Goal: Task Accomplishment & Management: Complete application form

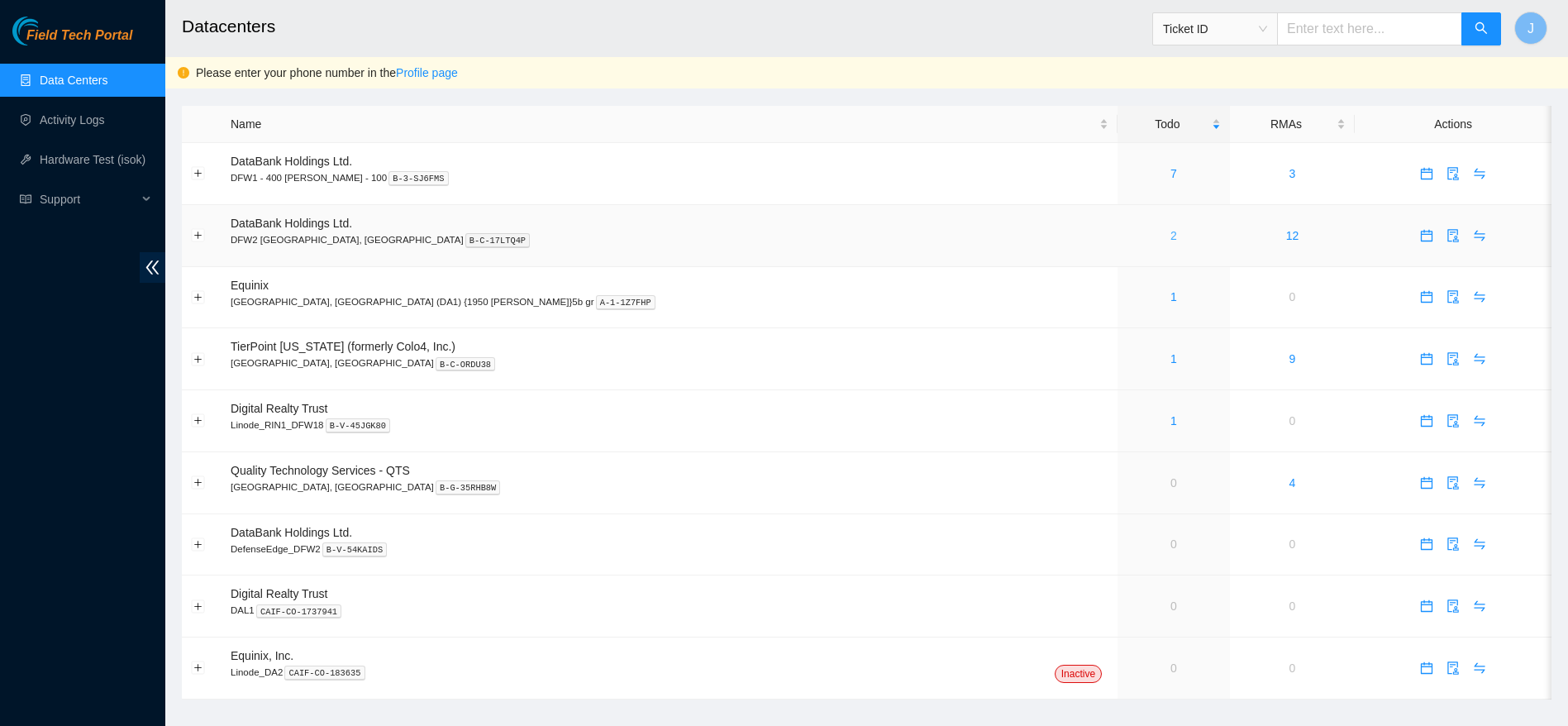
click at [1170, 239] on link "2" at bounding box center [1173, 236] width 7 height 13
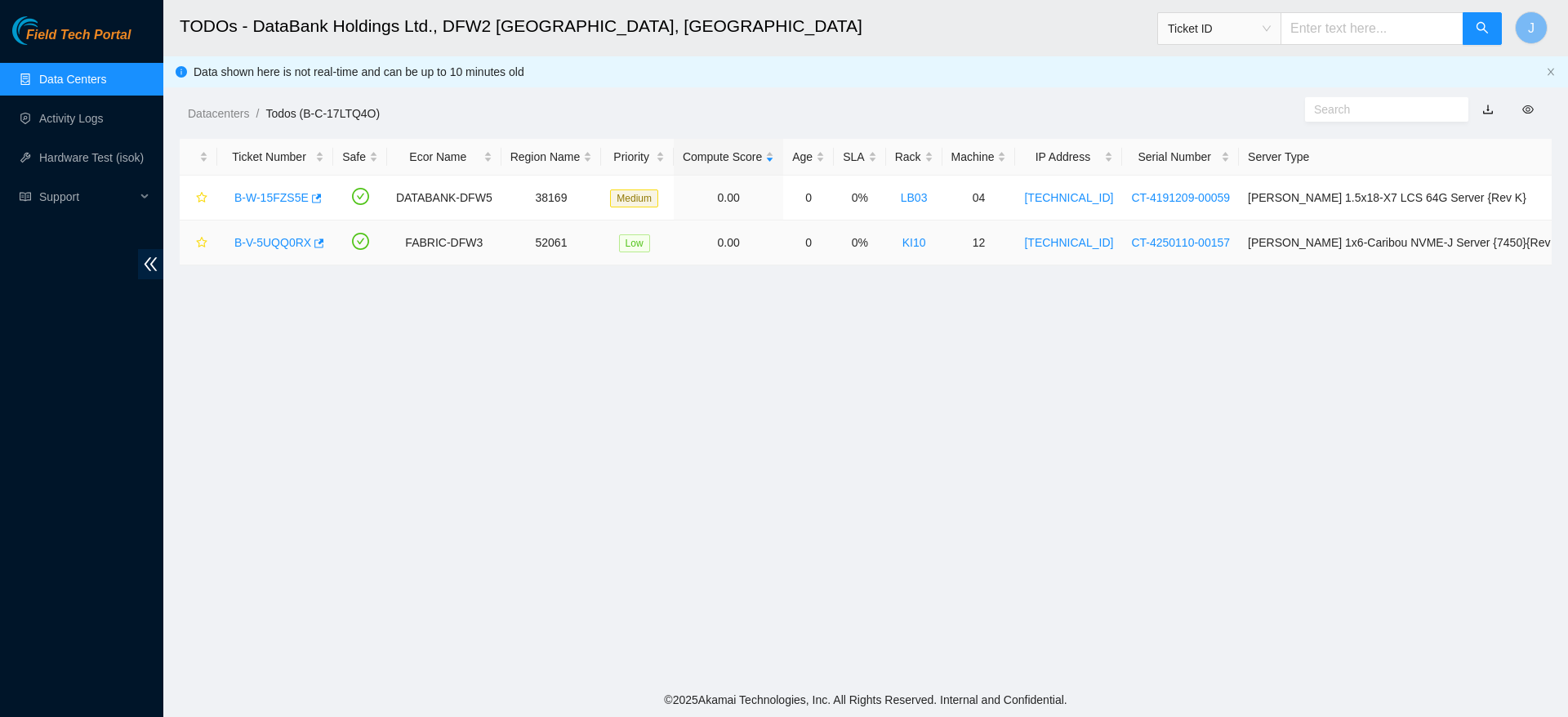
click at [261, 236] on link "B-V-5UQQ0RX" at bounding box center [272, 242] width 77 height 13
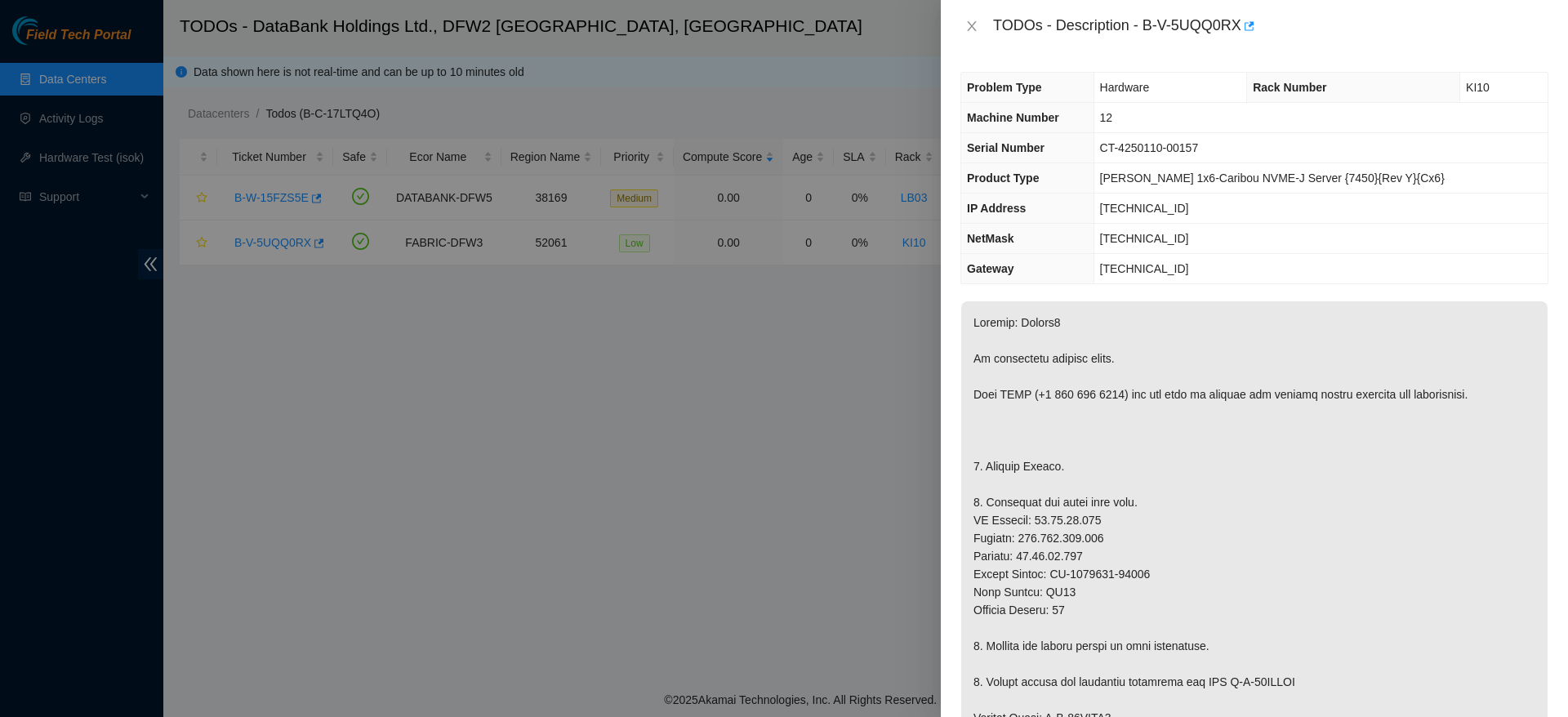
click at [1144, 202] on span "23.59.73.143" at bounding box center [1145, 208] width 89 height 13
copy span "23.59.73.143"
click at [1160, 237] on span "255.255.255.224" at bounding box center [1145, 238] width 89 height 13
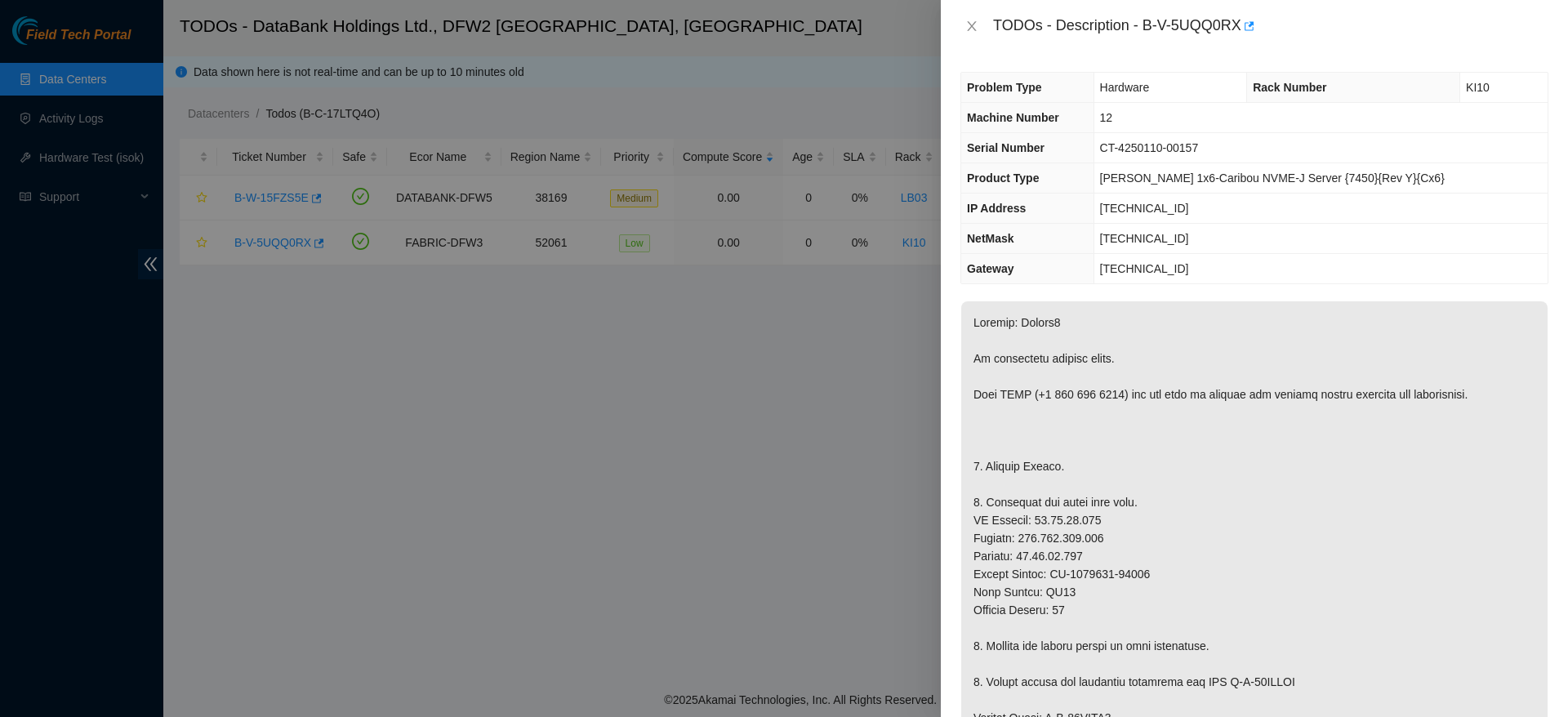
copy span "255.255.255.224"
click at [1137, 252] on td "255.255.255.224" at bounding box center [1321, 239] width 454 height 30
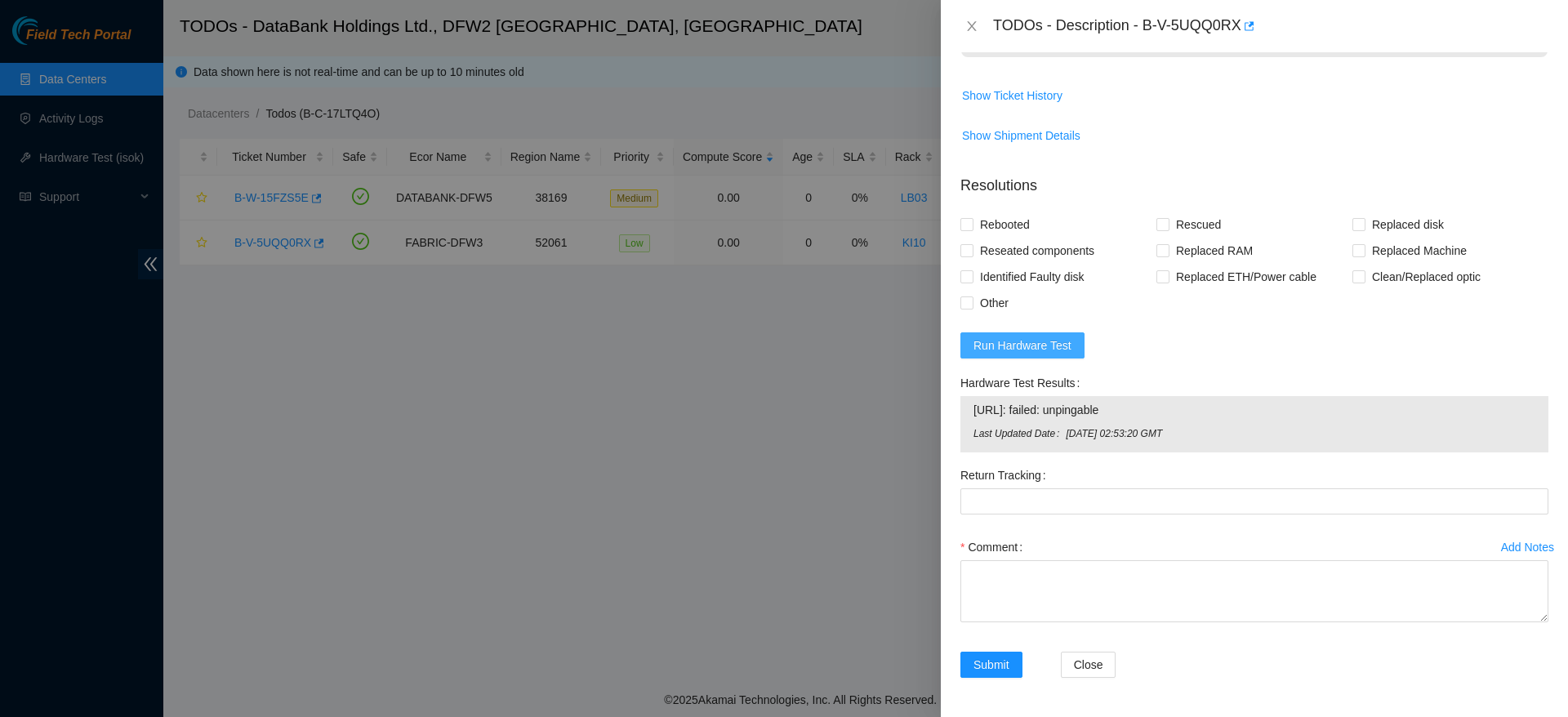
click at [1028, 347] on span "Run Hardware Test" at bounding box center [1023, 345] width 98 height 18
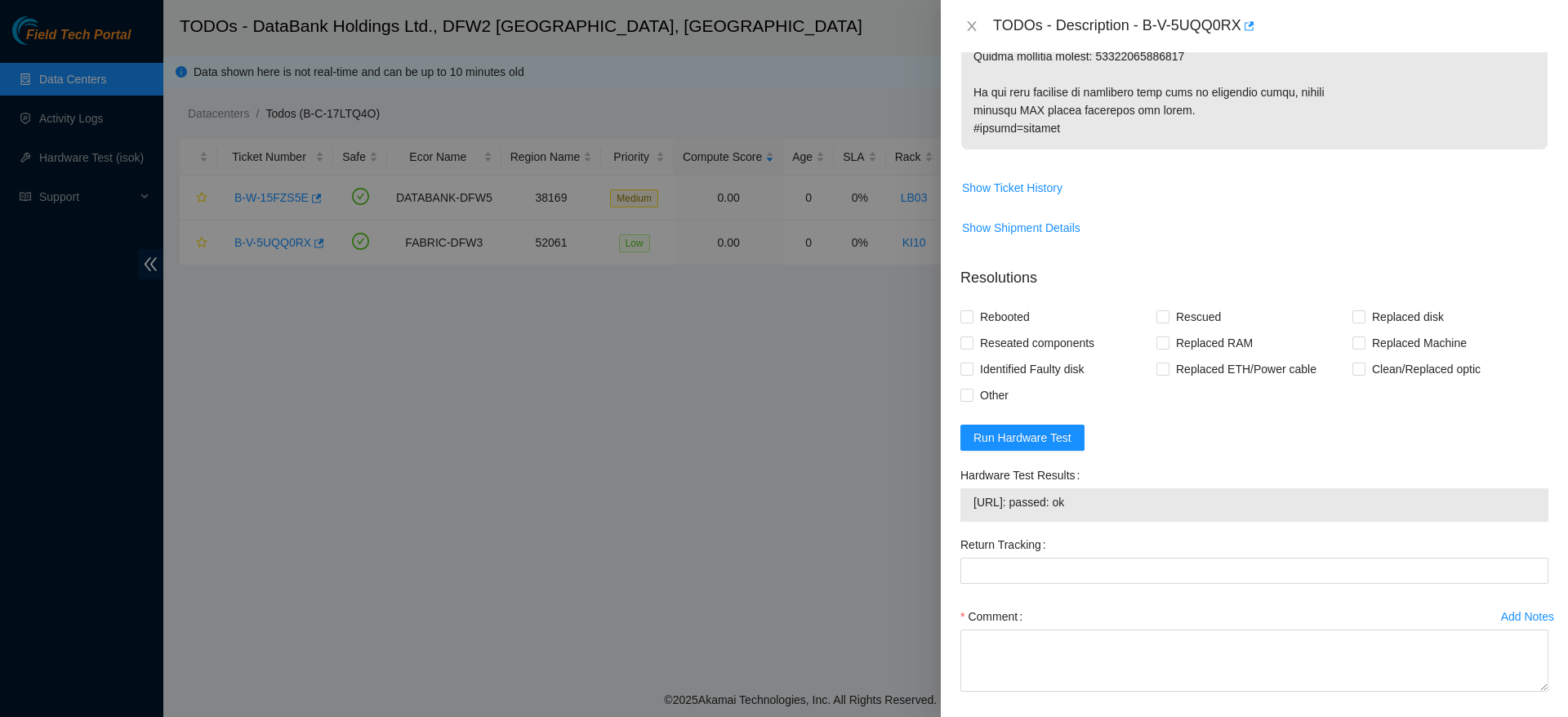
scroll to position [1108, 0]
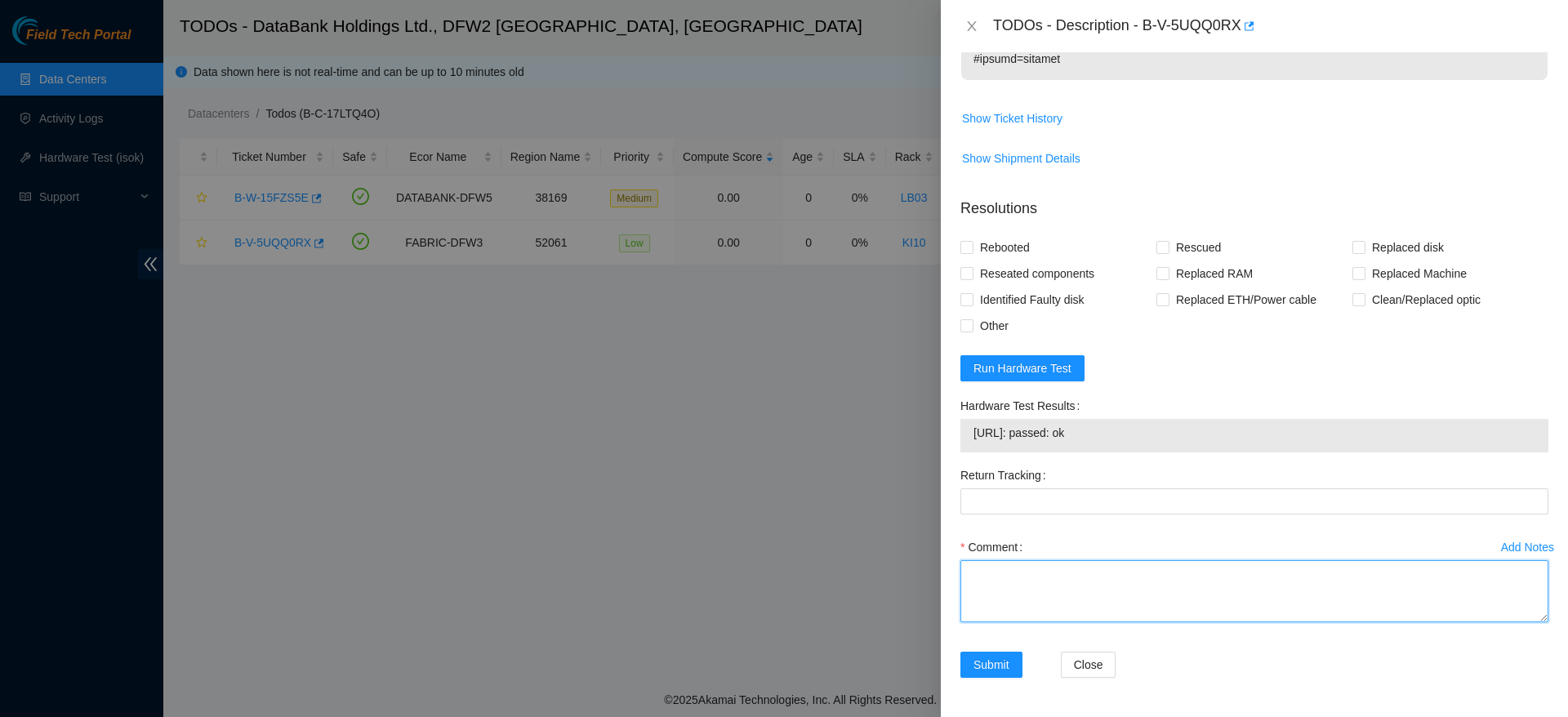
click at [1051, 566] on textarea "Comment" at bounding box center [1254, 591] width 589 height 62
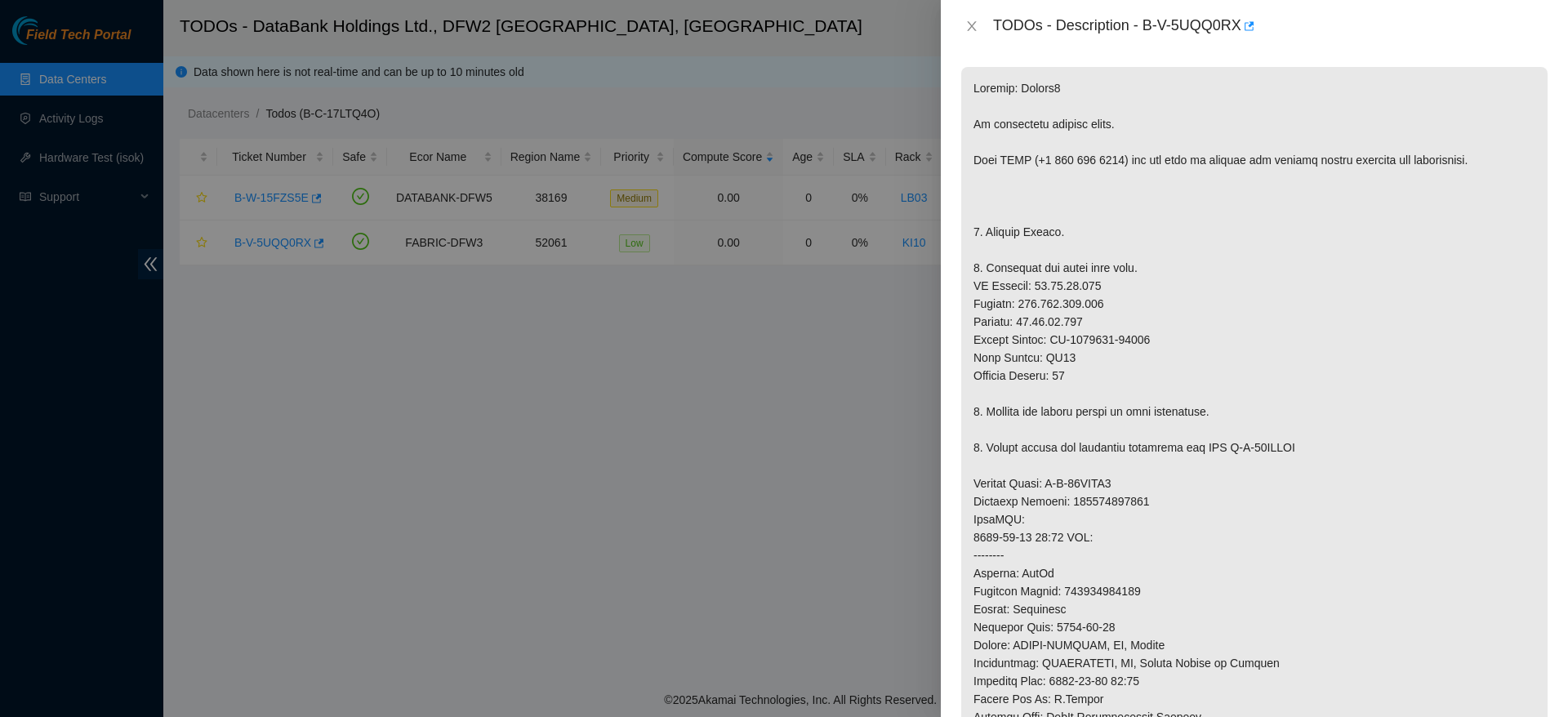
scroll to position [286, 0]
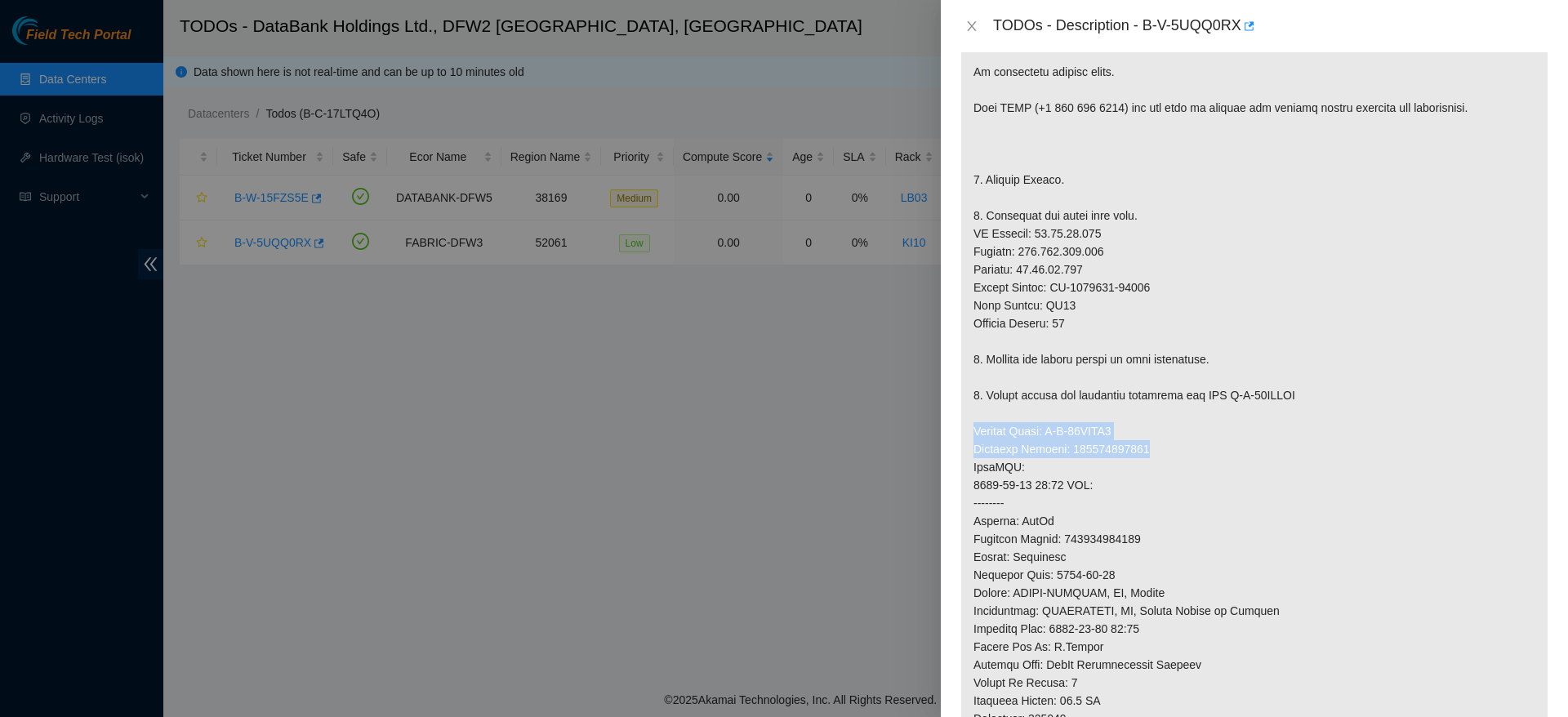
drag, startPoint x: 964, startPoint y: 420, endPoint x: 1161, endPoint y: 456, distance: 200.3
click at [1161, 456] on p at bounding box center [1254, 458] width 587 height 887
copy p "Service Order: B-W-14MYQJ9 Tracking Numbers: 392657042435"
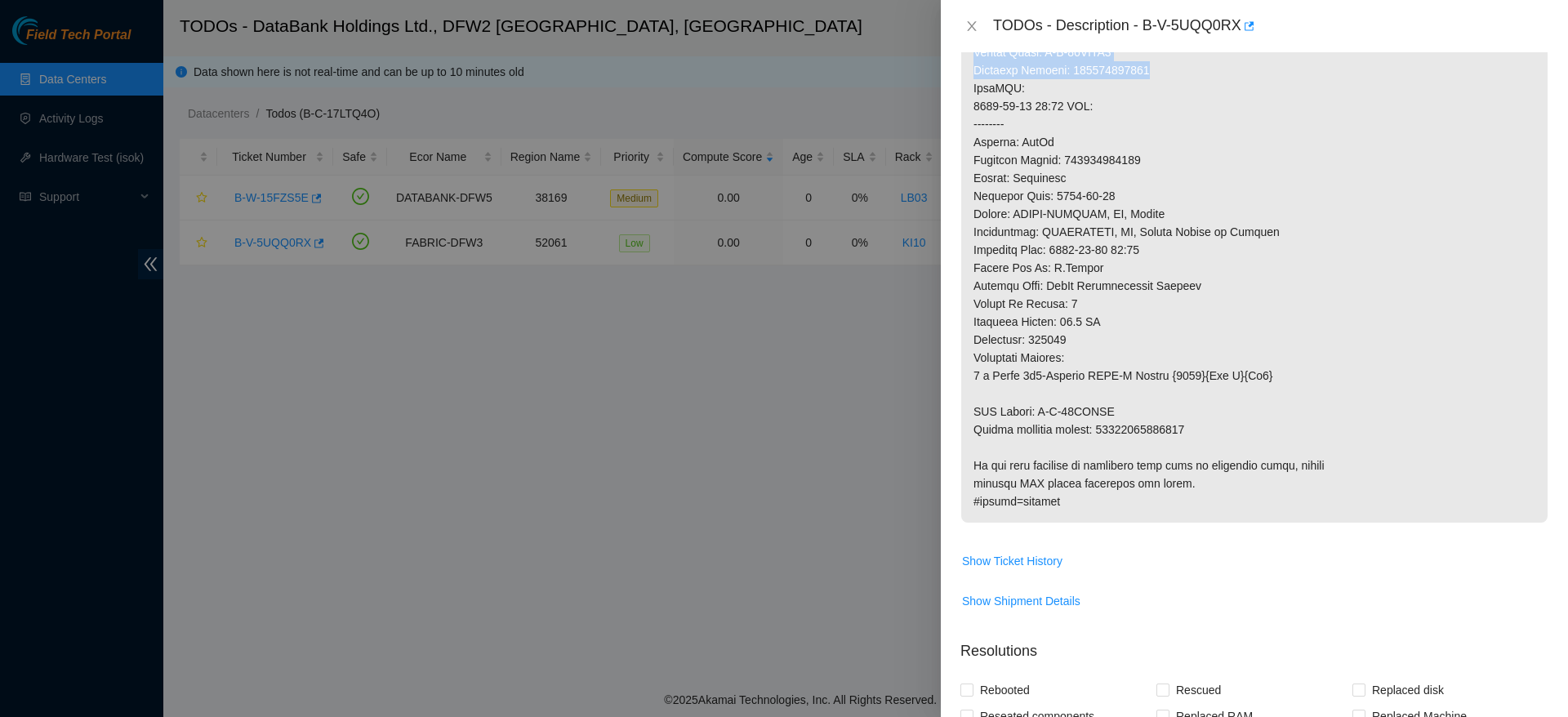
scroll to position [666, 0]
drag, startPoint x: 968, startPoint y: 407, endPoint x: 1199, endPoint y: 429, distance: 232.0
click at [1199, 429] on p at bounding box center [1254, 78] width 587 height 887
copy p "RMA Return: B-W-14MYQJI Return tracking number: 93642900248894"
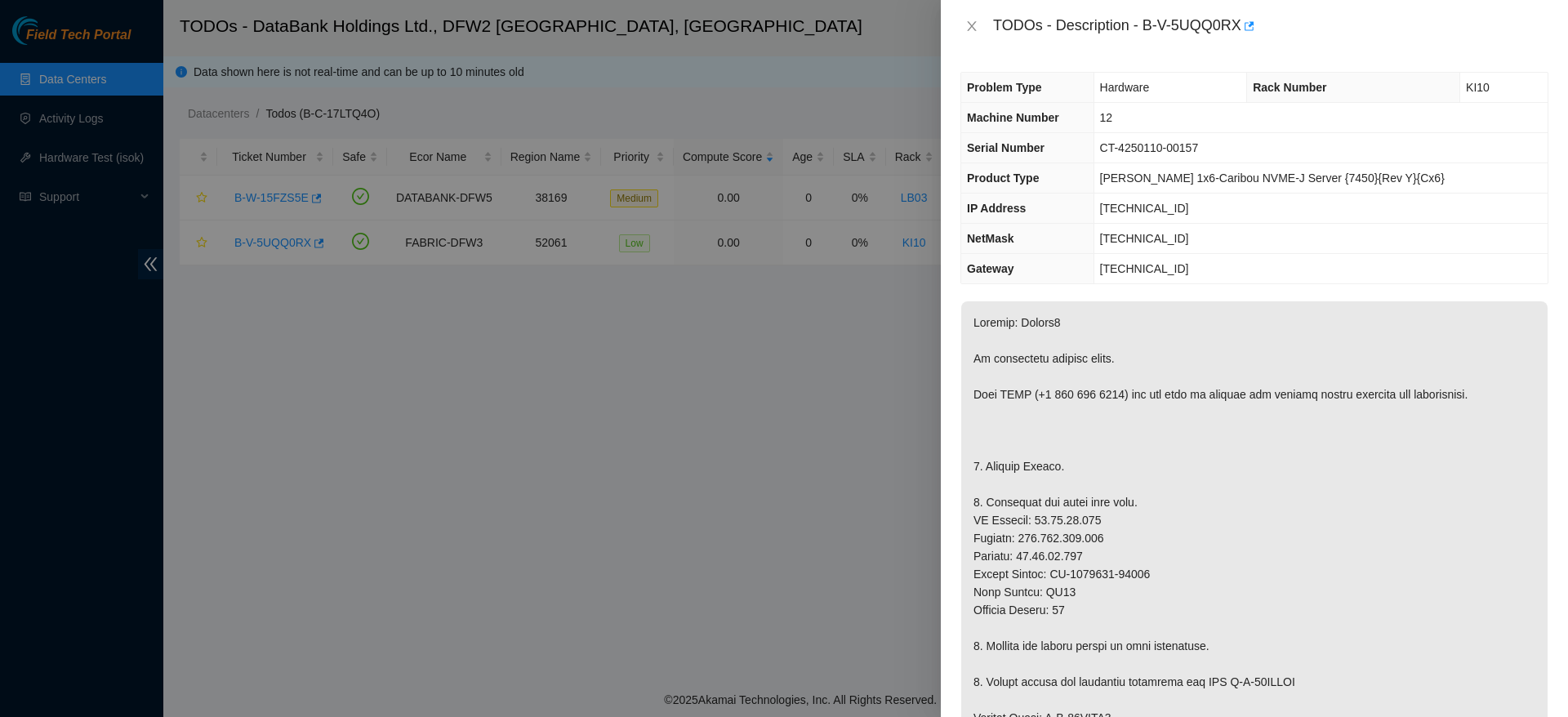
scroll to position [4, 0]
drag, startPoint x: 1145, startPoint y: 22, endPoint x: 1239, endPoint y: 26, distance: 94.1
click at [1239, 26] on div "TODOs - Description - B-V-5UQQ0RX" at bounding box center [1271, 26] width 555 height 26
copy div "B-V-5UQQ0RX"
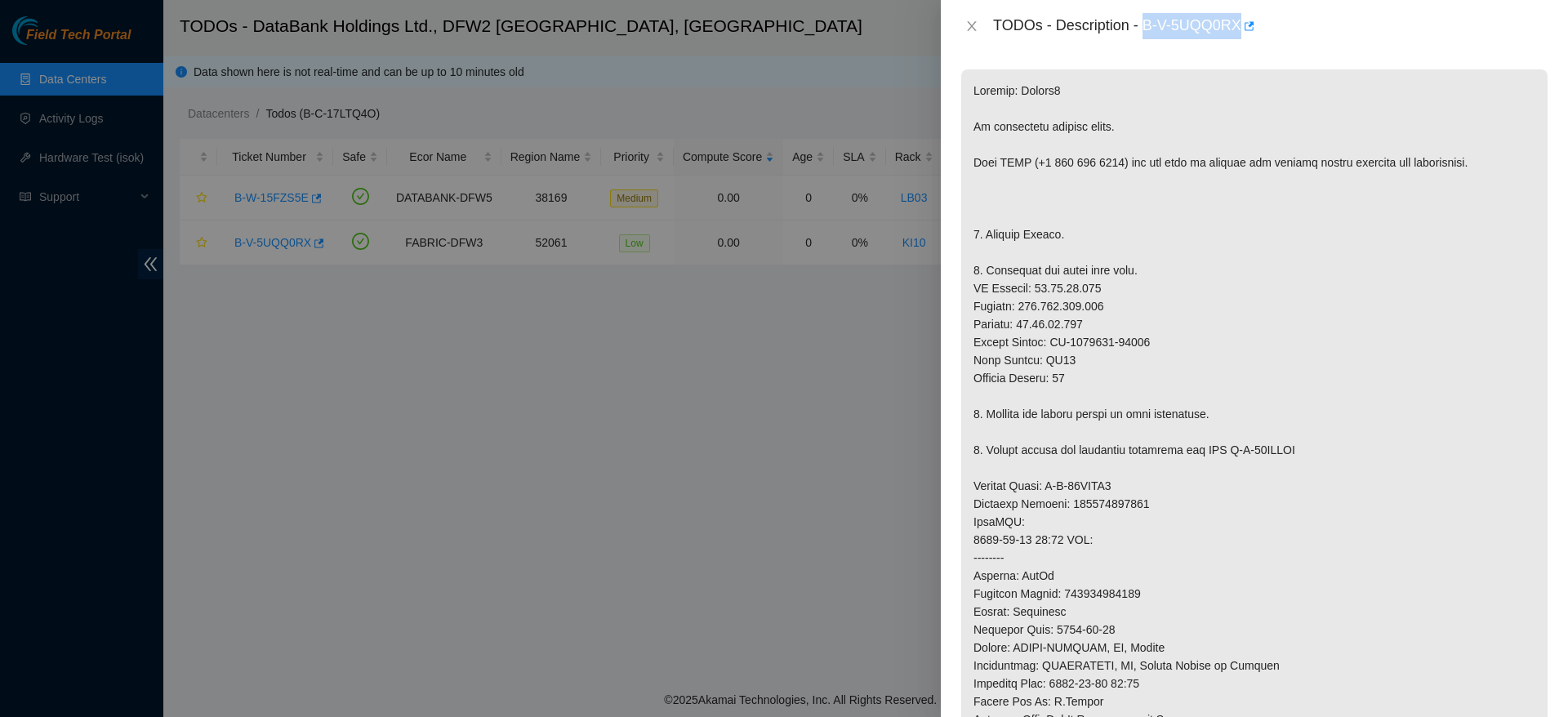
scroll to position [256, 0]
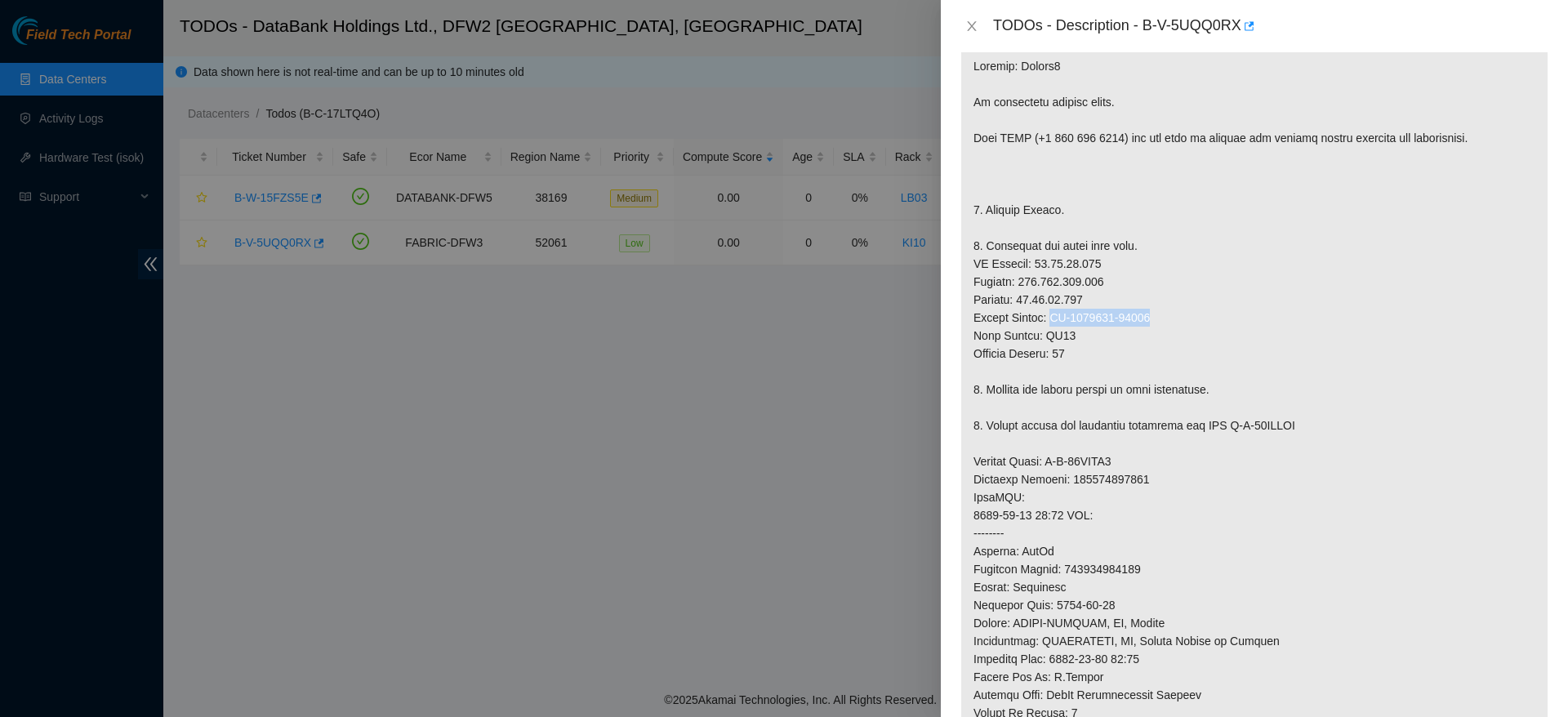
drag, startPoint x: 1051, startPoint y: 316, endPoint x: 1170, endPoint y: 315, distance: 119.0
click at [1170, 315] on p at bounding box center [1254, 488] width 587 height 887
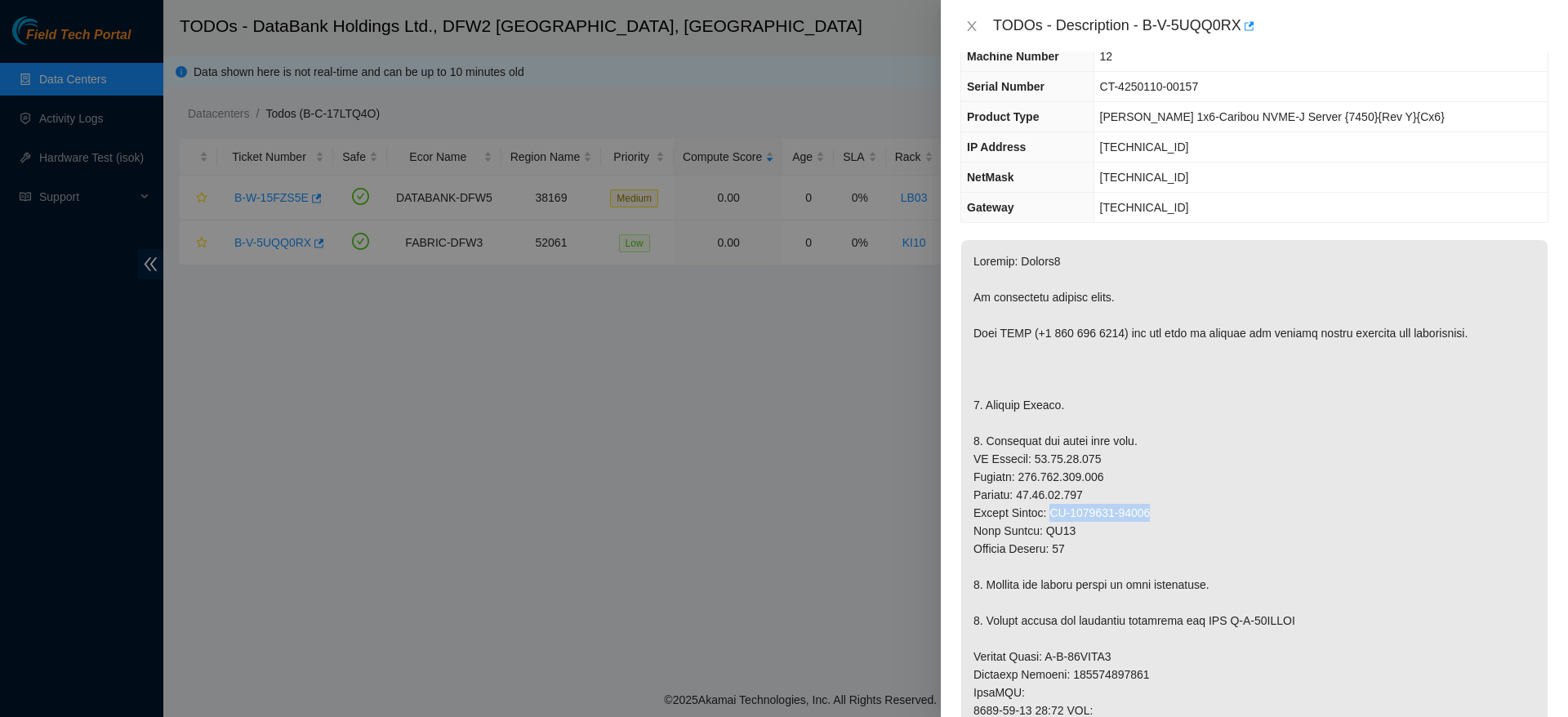
scroll to position [0, 0]
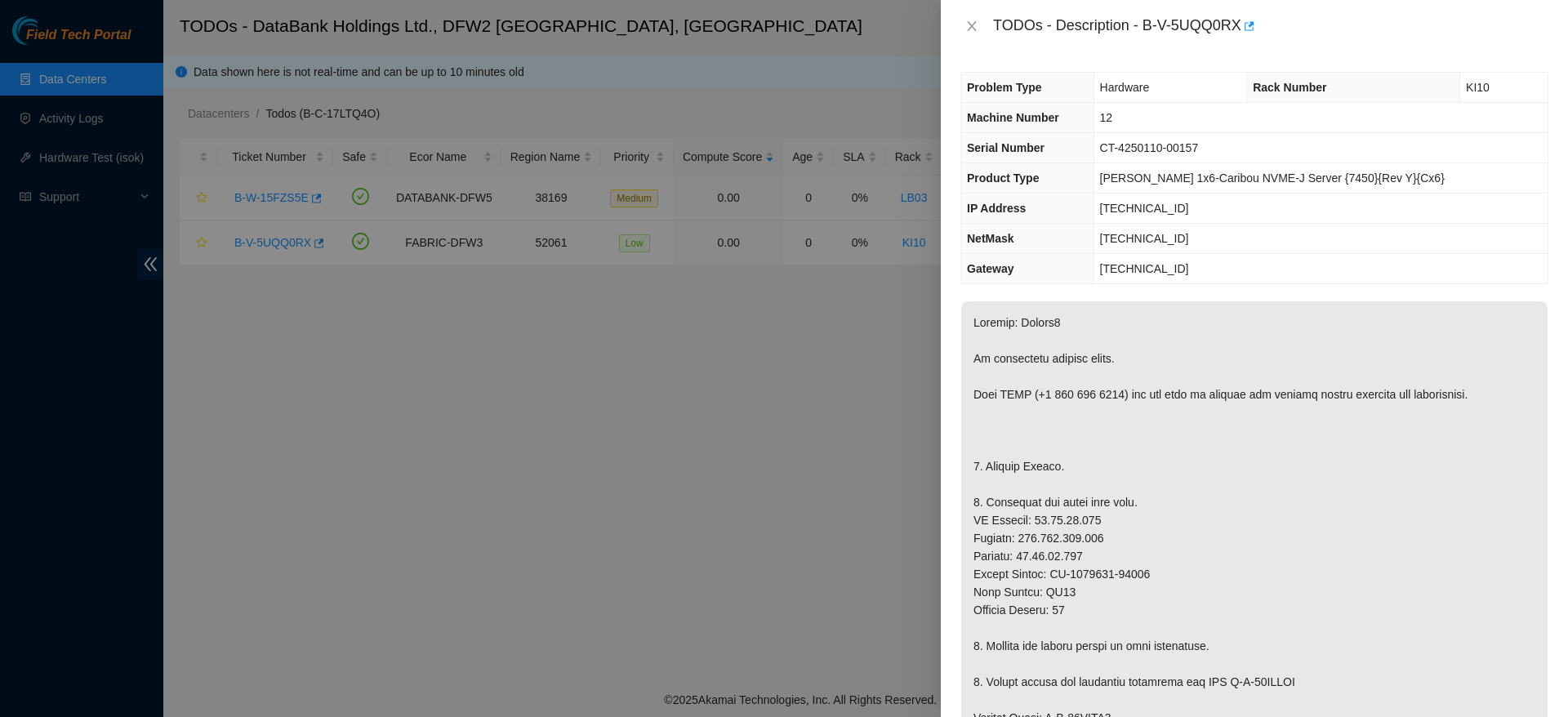
click at [1165, 150] on span "CT-4250110-00157" at bounding box center [1150, 148] width 99 height 13
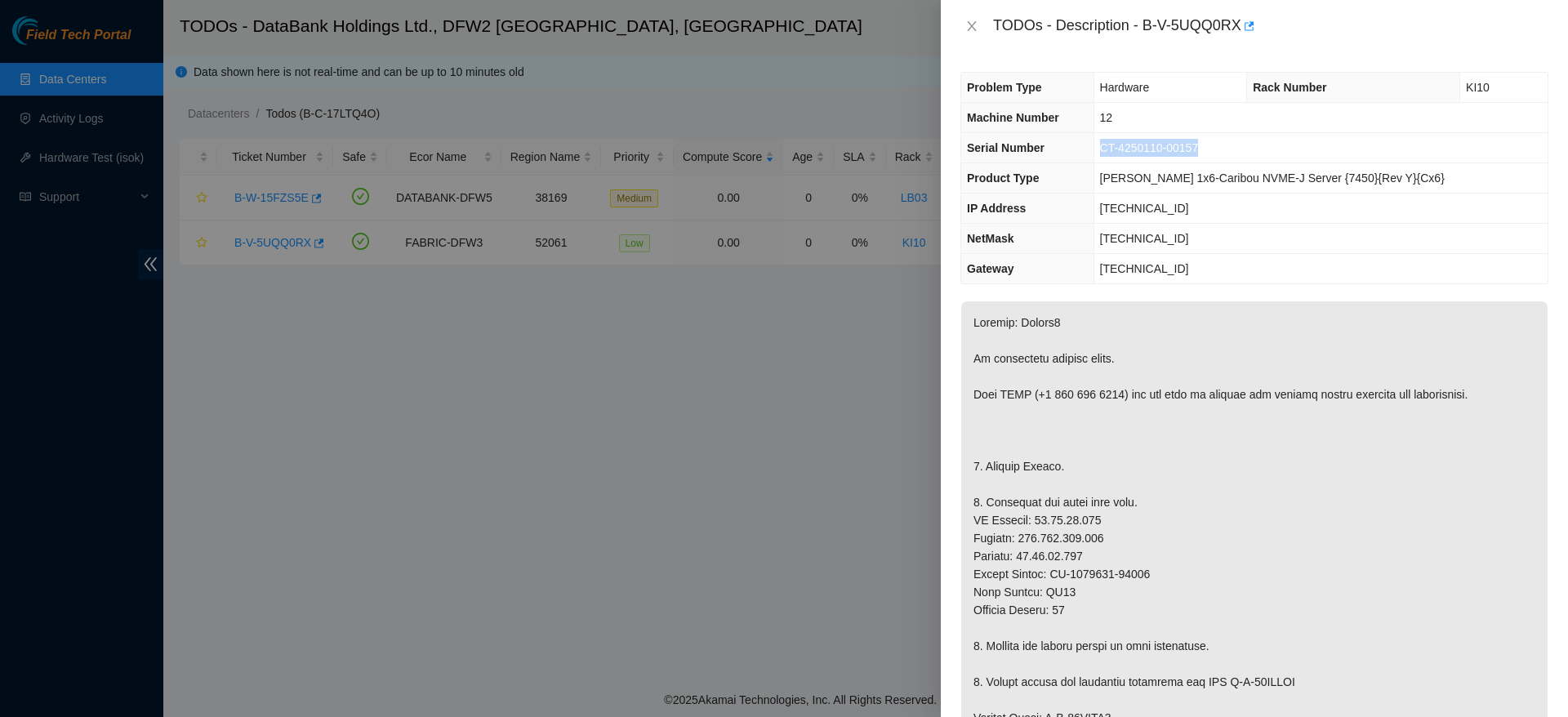
copy span "CT-4250110-00157"
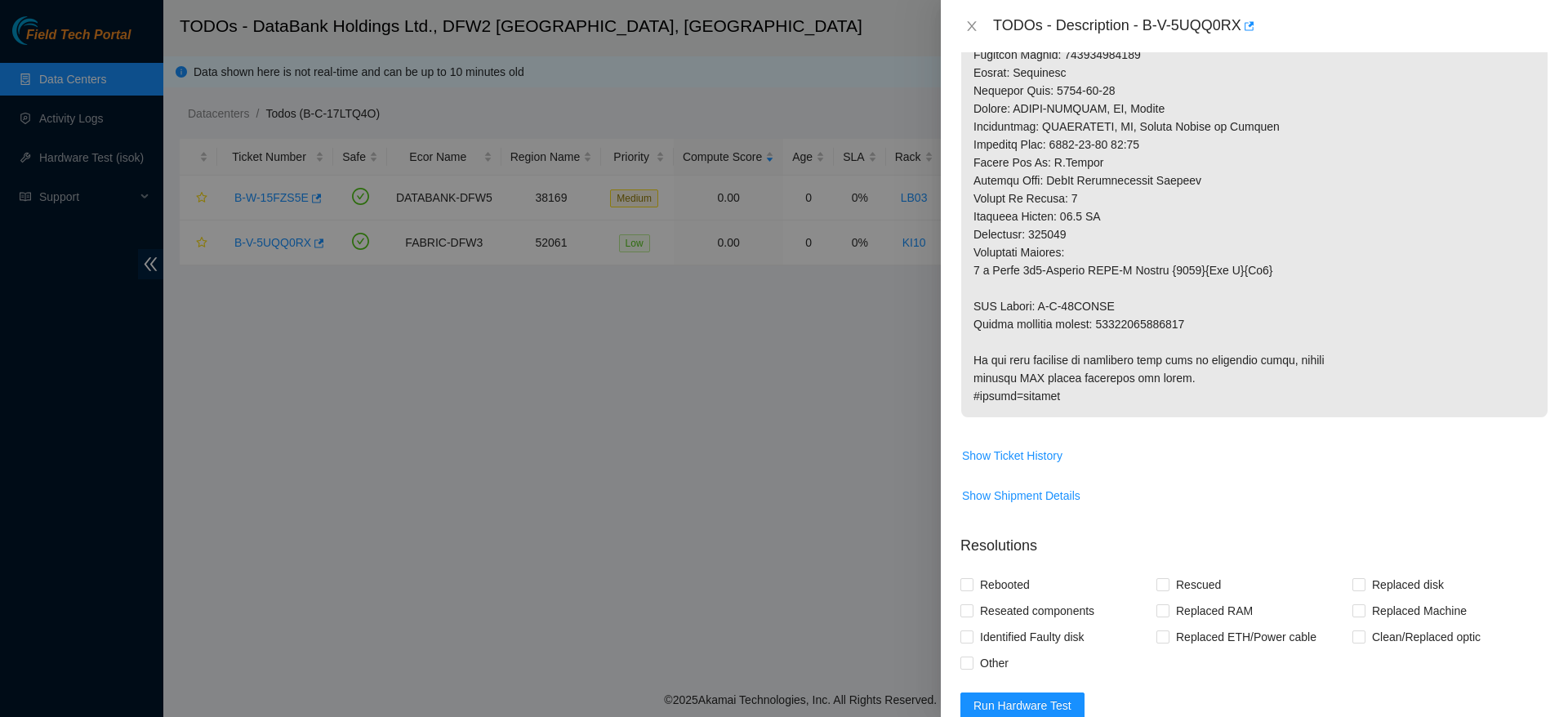
scroll to position [1108, 0]
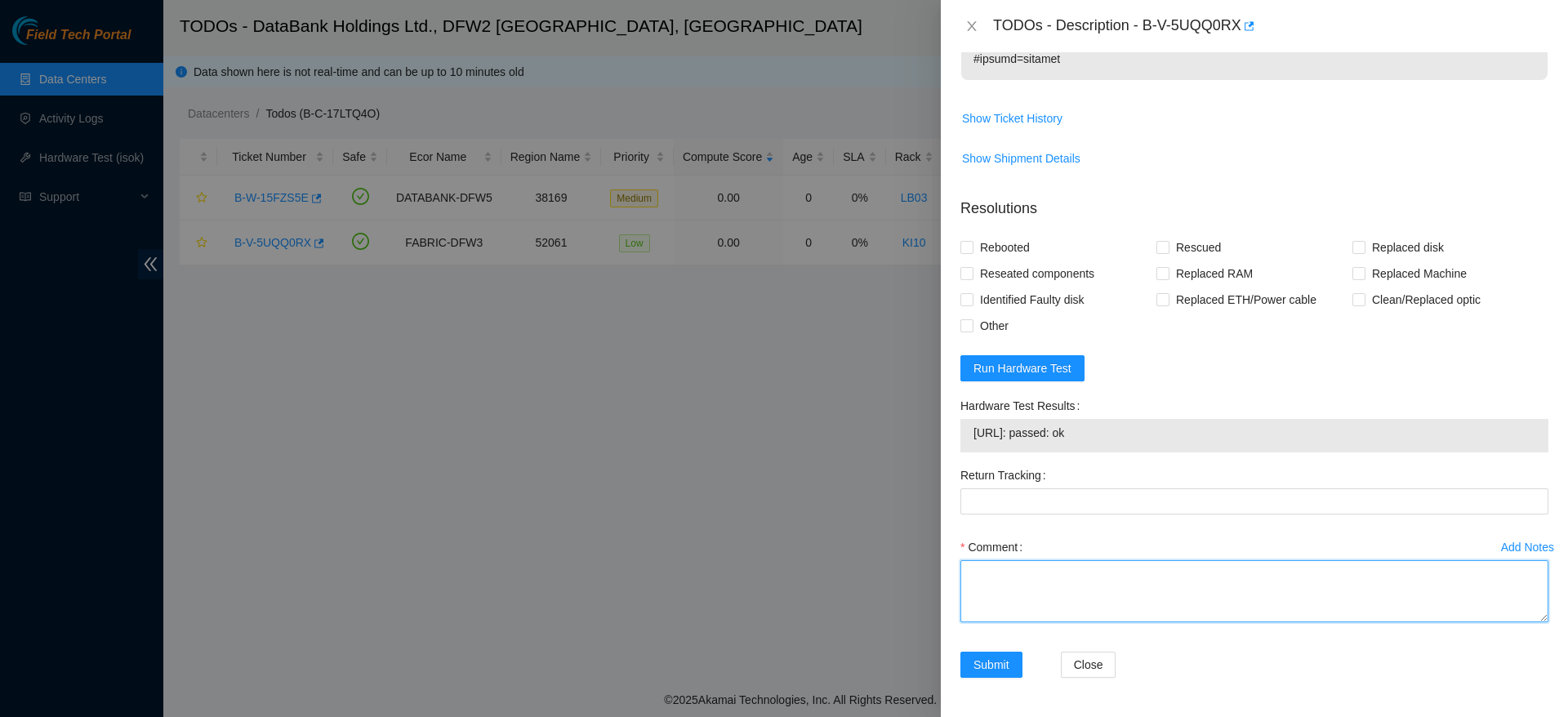
click at [1056, 598] on textarea "Comment" at bounding box center [1254, 591] width 589 height 62
paste textarea "Ticket: B-V-5UQQ0RX Good Machine: CT-4241220-00438 Bad Machine: CT-4250110-0015…"
drag, startPoint x: 1205, startPoint y: 605, endPoint x: 1096, endPoint y: 608, distance: 109.0
click at [1096, 608] on textarea "powered down safely, replaced server, rescued, configured, checked with isok pa…" at bounding box center [1254, 591] width 589 height 62
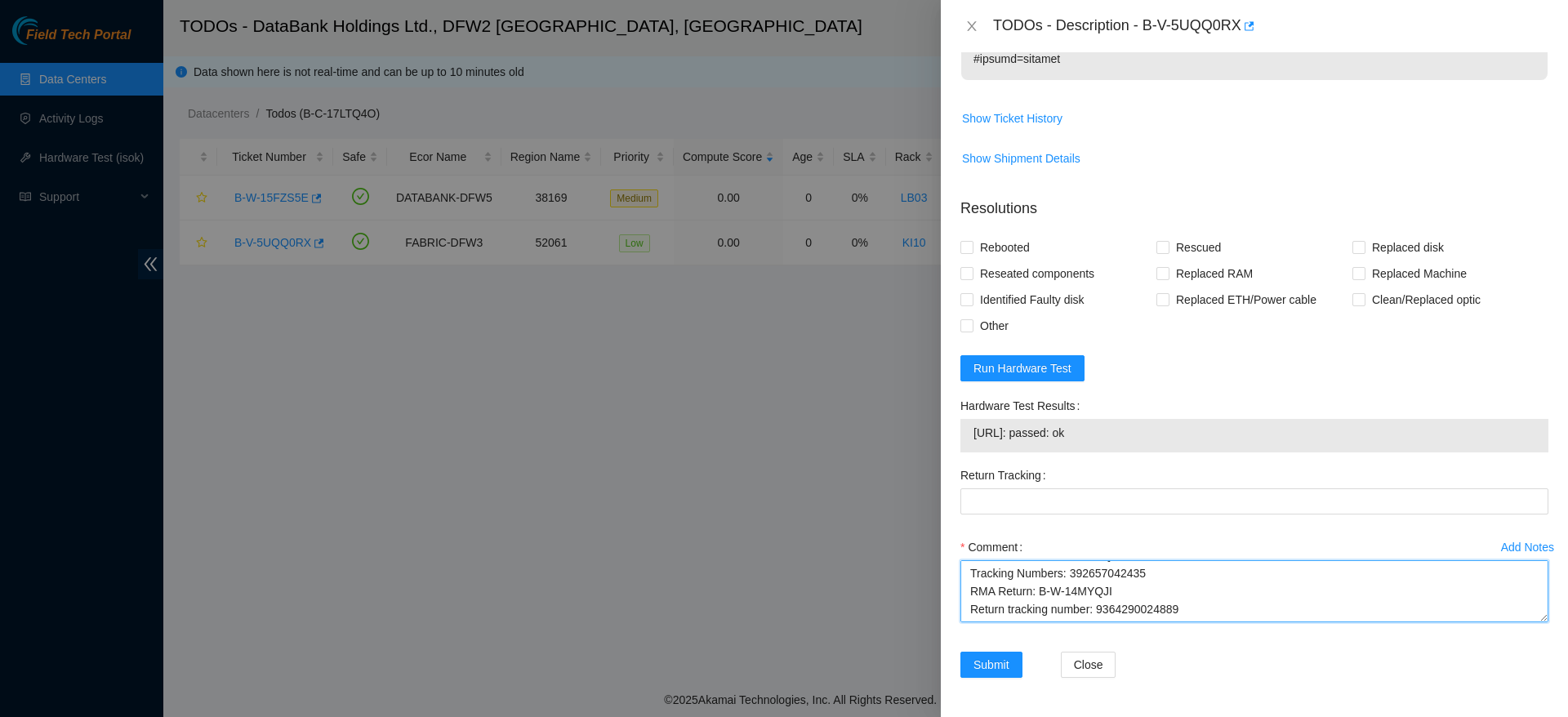
type textarea "powered down safely, replaced server, rescued, configured, checked with isok pa…"
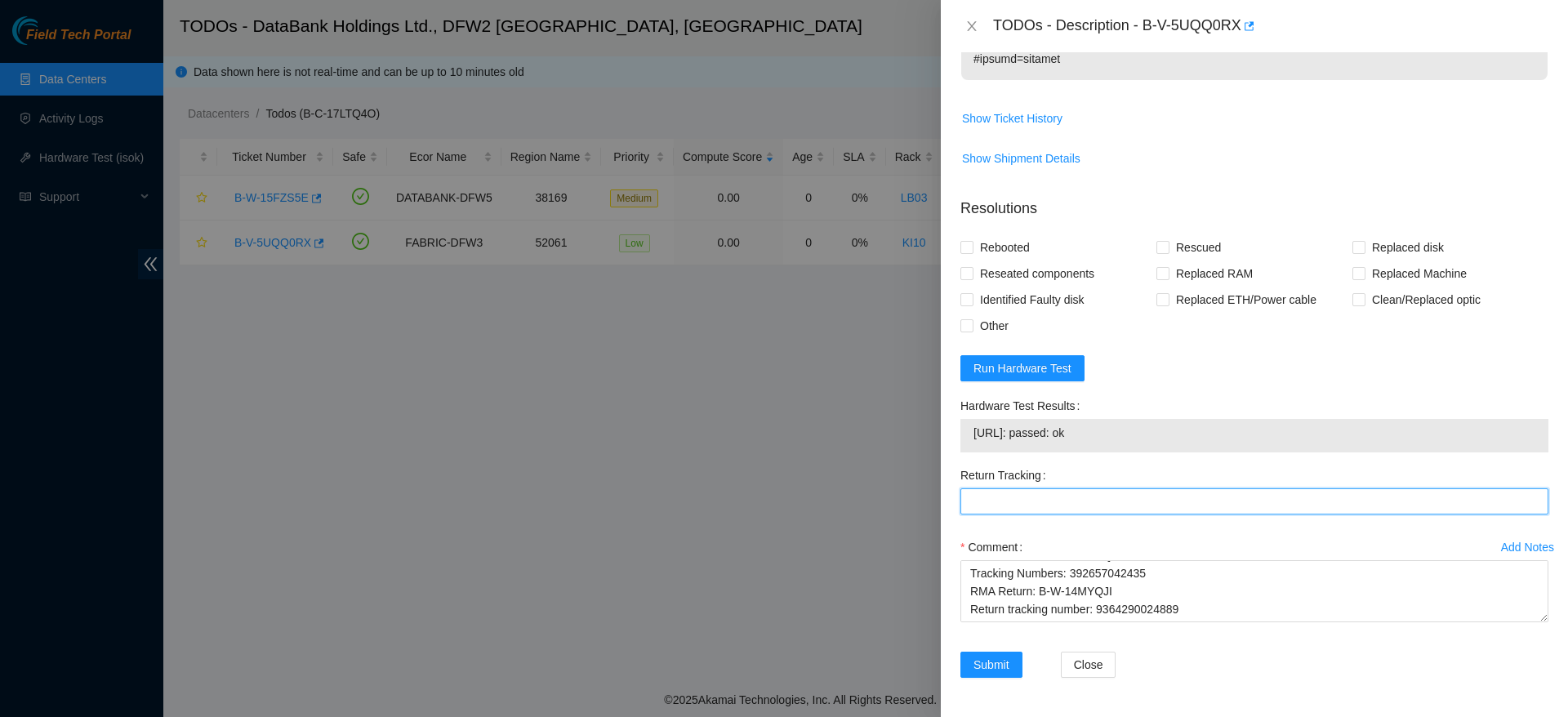
click at [1054, 496] on Tracking "Return Tracking" at bounding box center [1254, 500] width 589 height 26
paste Tracking "9364290024889"
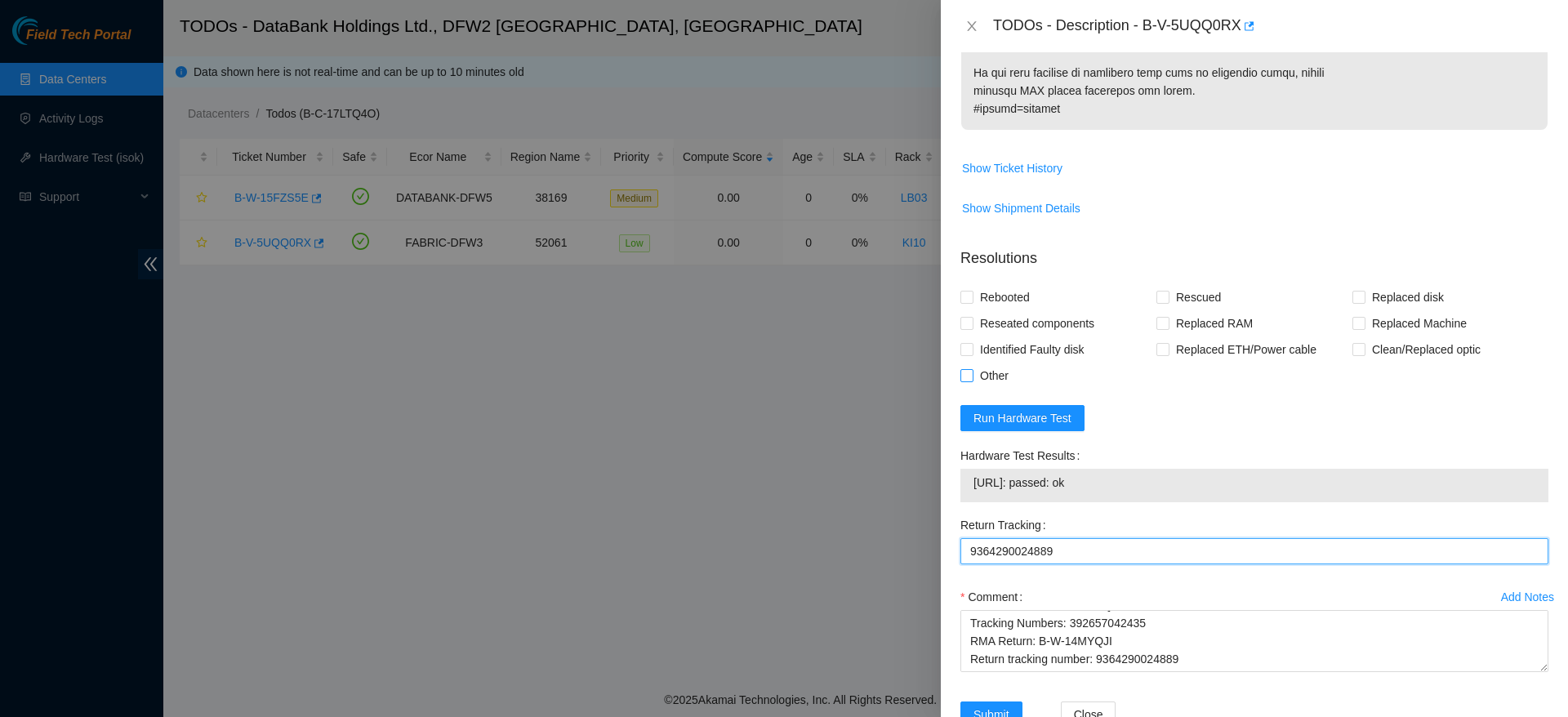
type Tracking "9364290024889"
click at [985, 365] on span "Other" at bounding box center [994, 375] width 42 height 26
click at [972, 369] on input "Other" at bounding box center [966, 375] width 12 height 12
checkbox input "true"
click at [1015, 285] on span "Rebooted" at bounding box center [1005, 296] width 63 height 26
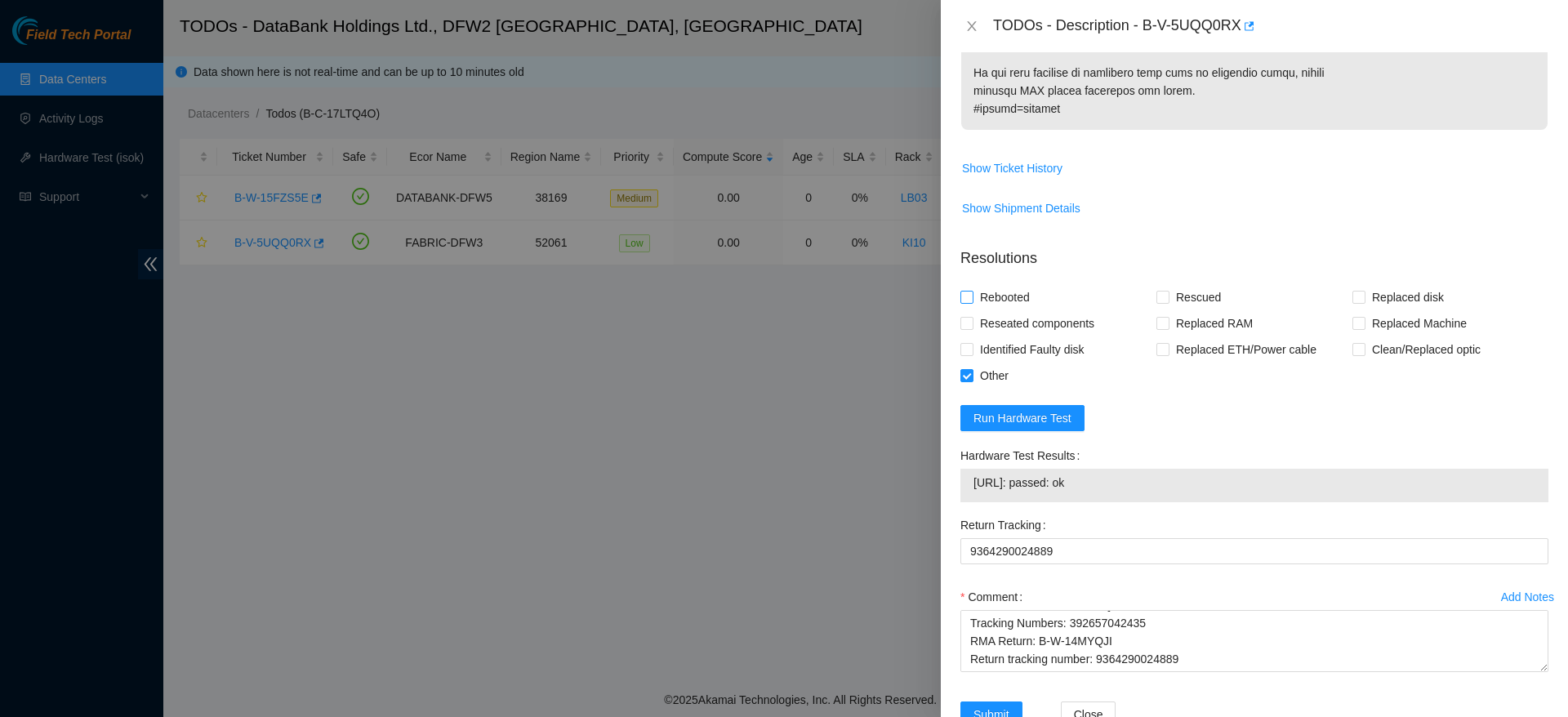
click at [972, 290] on input "Rebooted" at bounding box center [966, 296] width 12 height 12
checkbox input "true"
click at [1433, 319] on span "Replaced Machine" at bounding box center [1419, 323] width 108 height 26
click at [1364, 319] on input "Replaced Machine" at bounding box center [1359, 323] width 12 height 12
checkbox input "true"
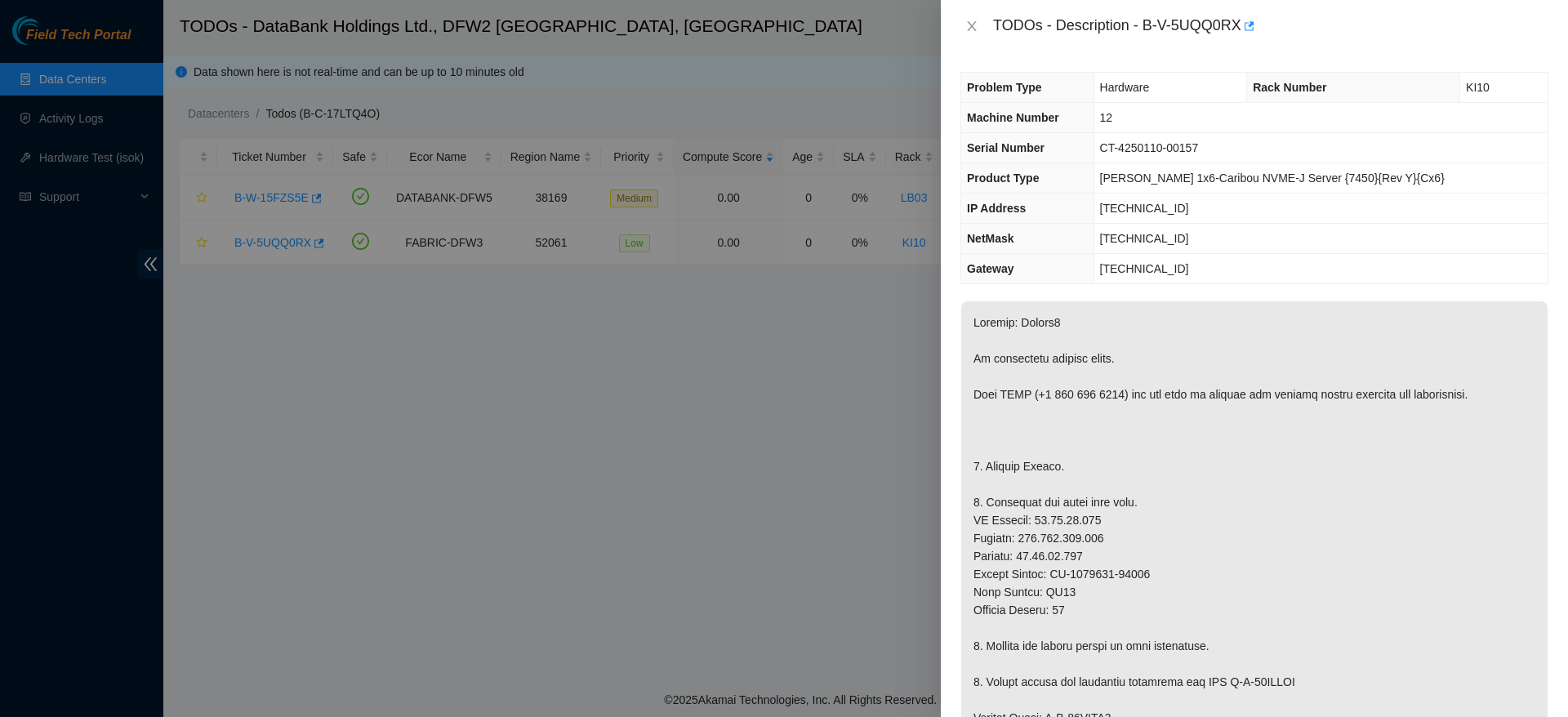
scroll to position [1108, 0]
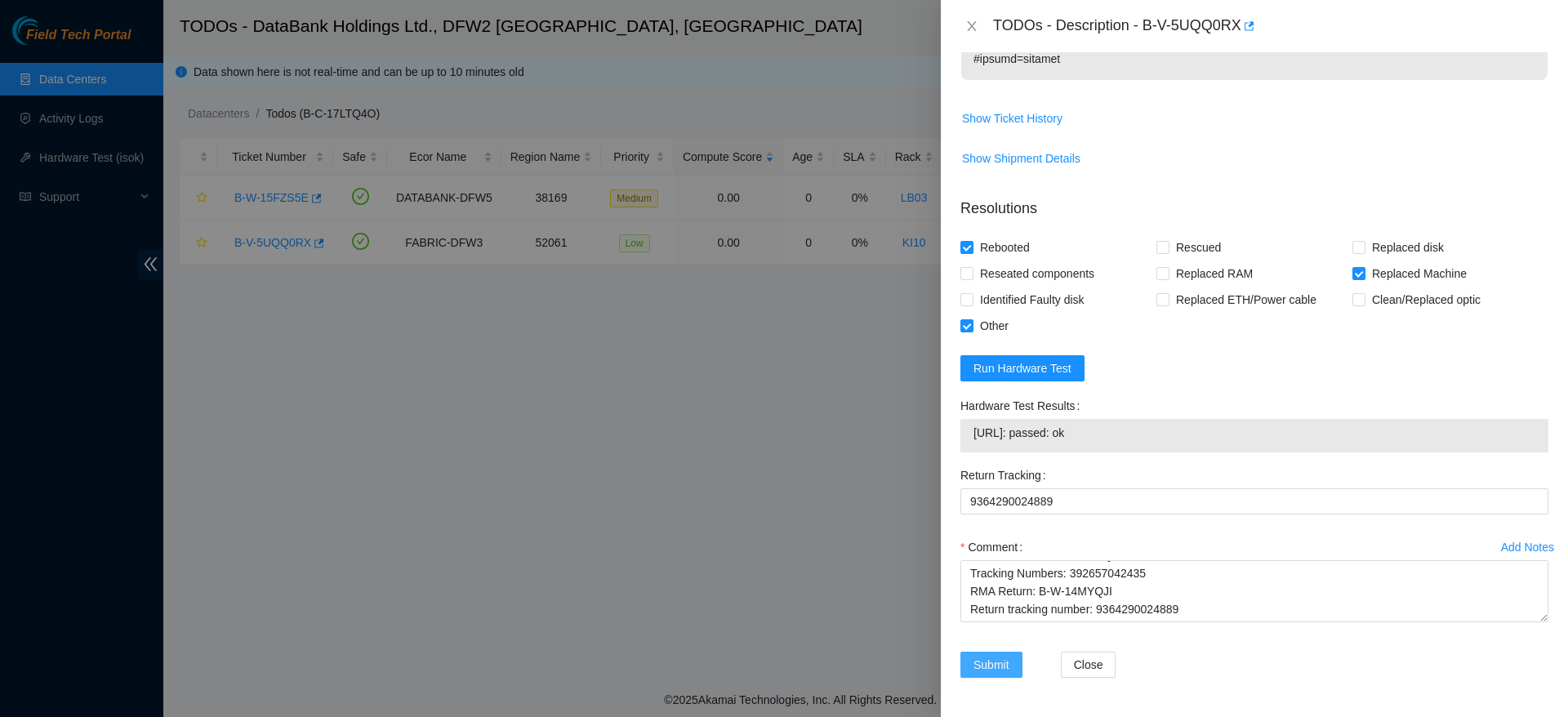
click at [1003, 666] on span "Submit" at bounding box center [991, 665] width 36 height 18
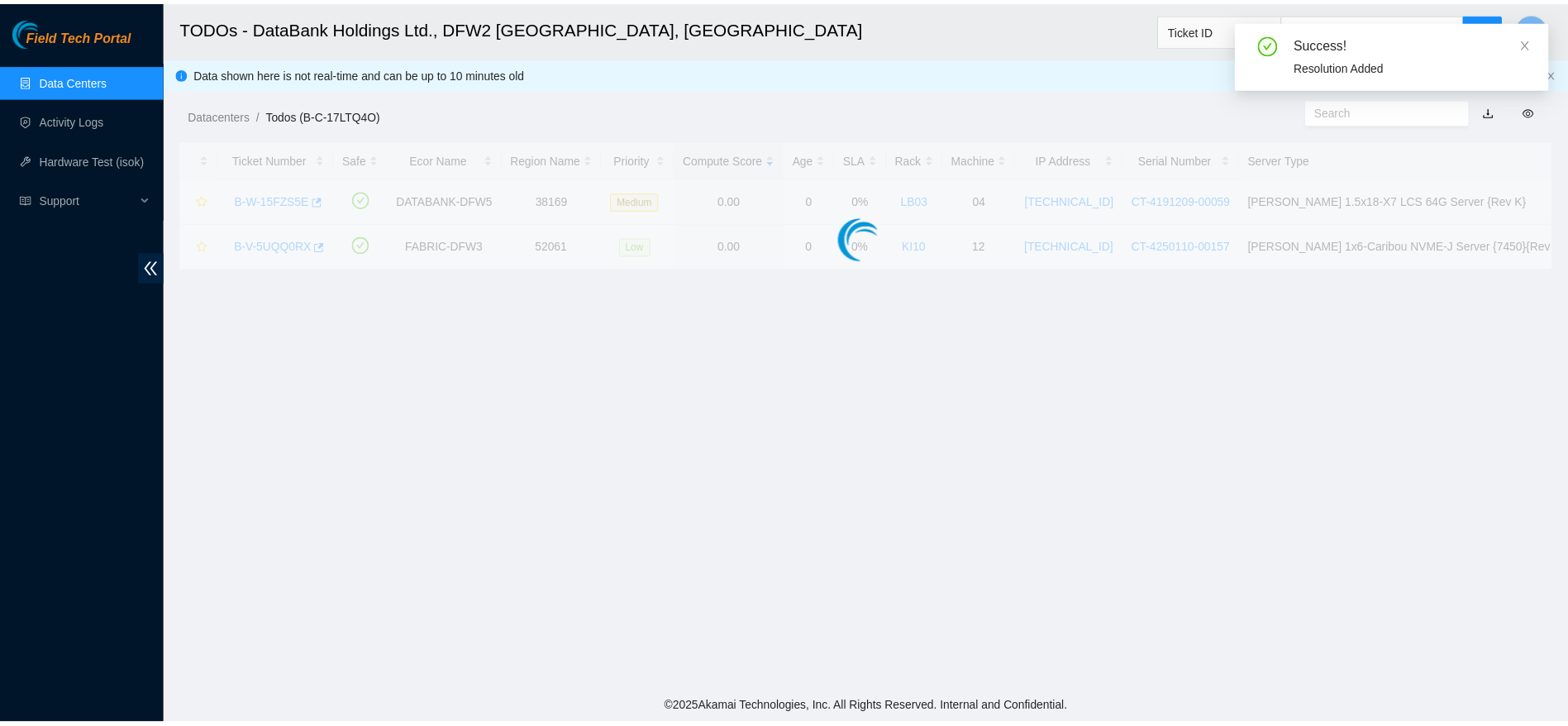
scroll to position [397, 0]
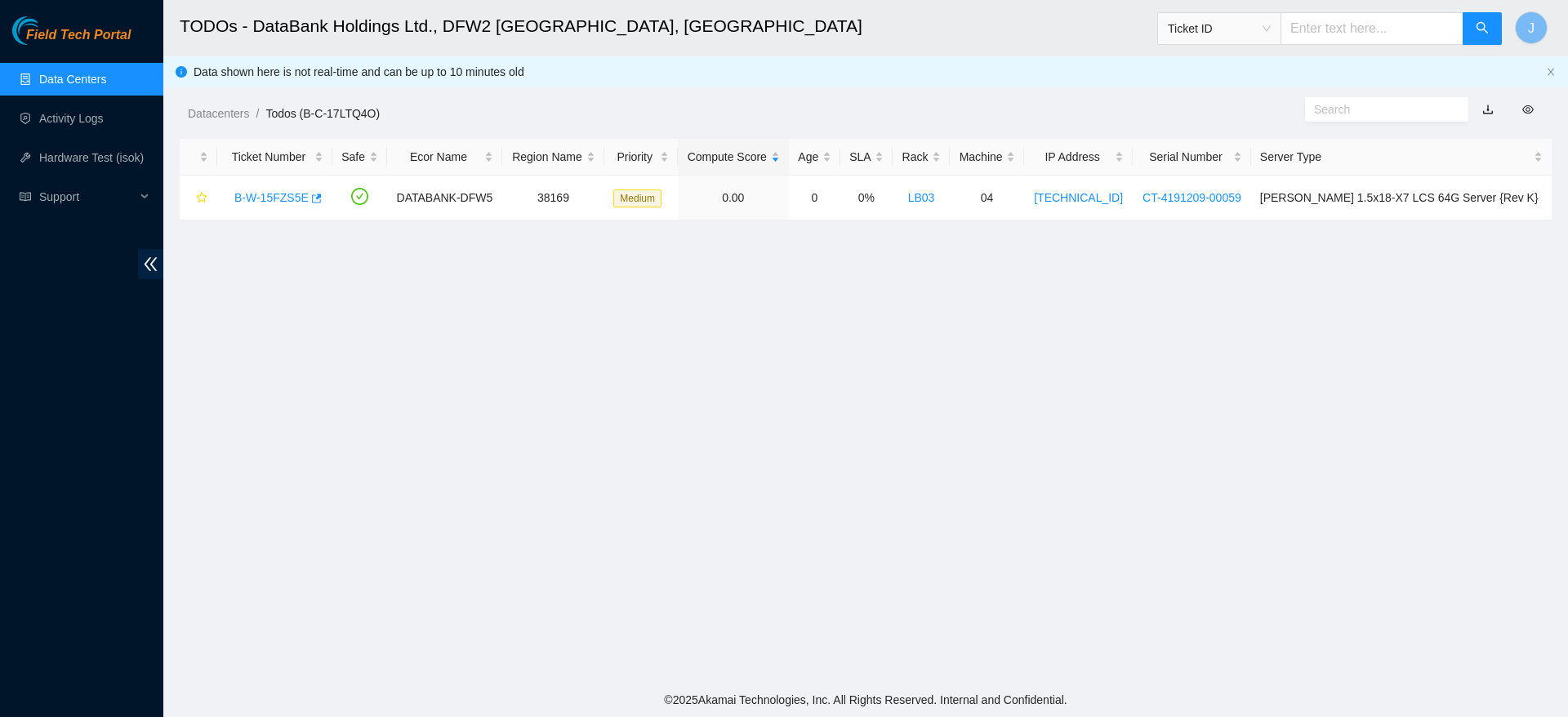
click at [73, 73] on link "Data Centers" at bounding box center [72, 80] width 67 height 13
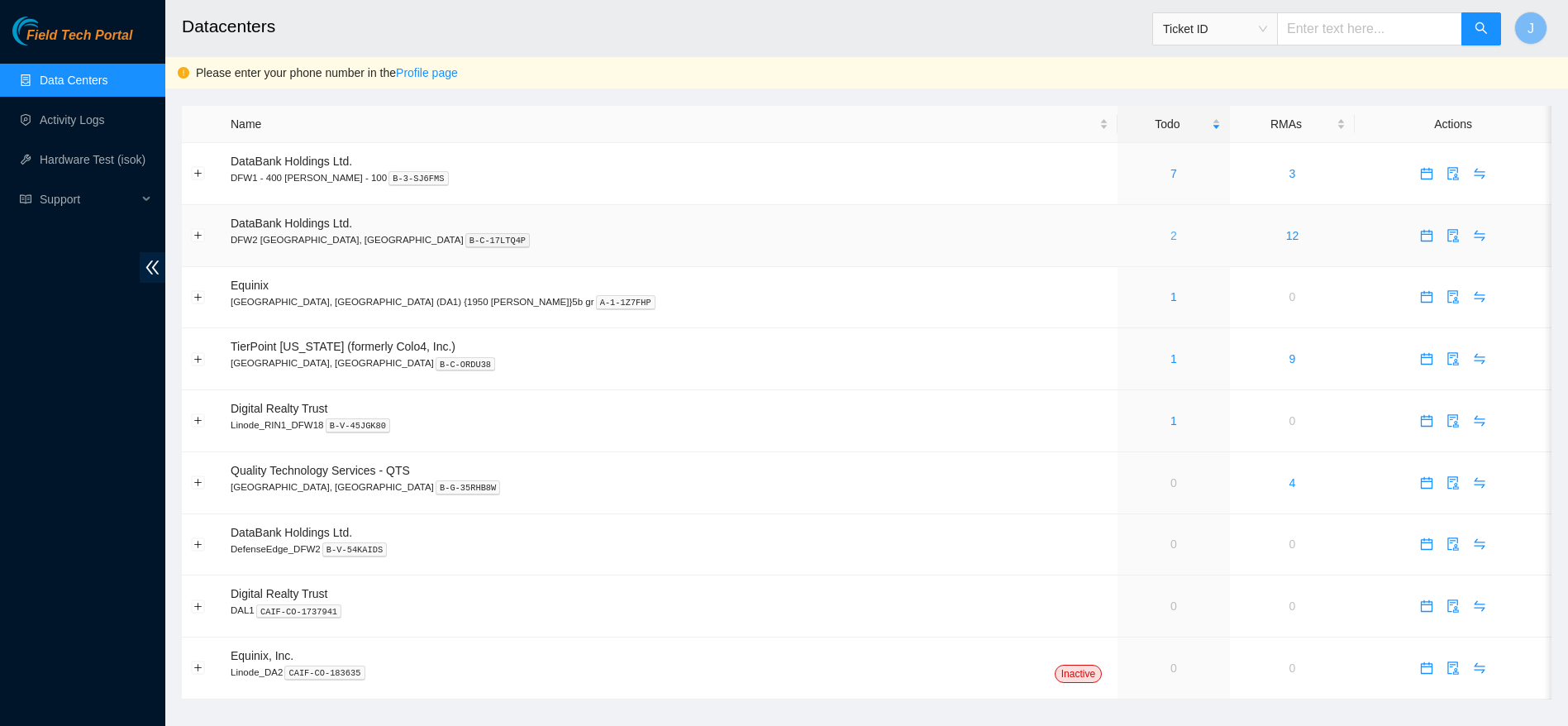
click at [1170, 237] on link "2" at bounding box center [1173, 236] width 7 height 13
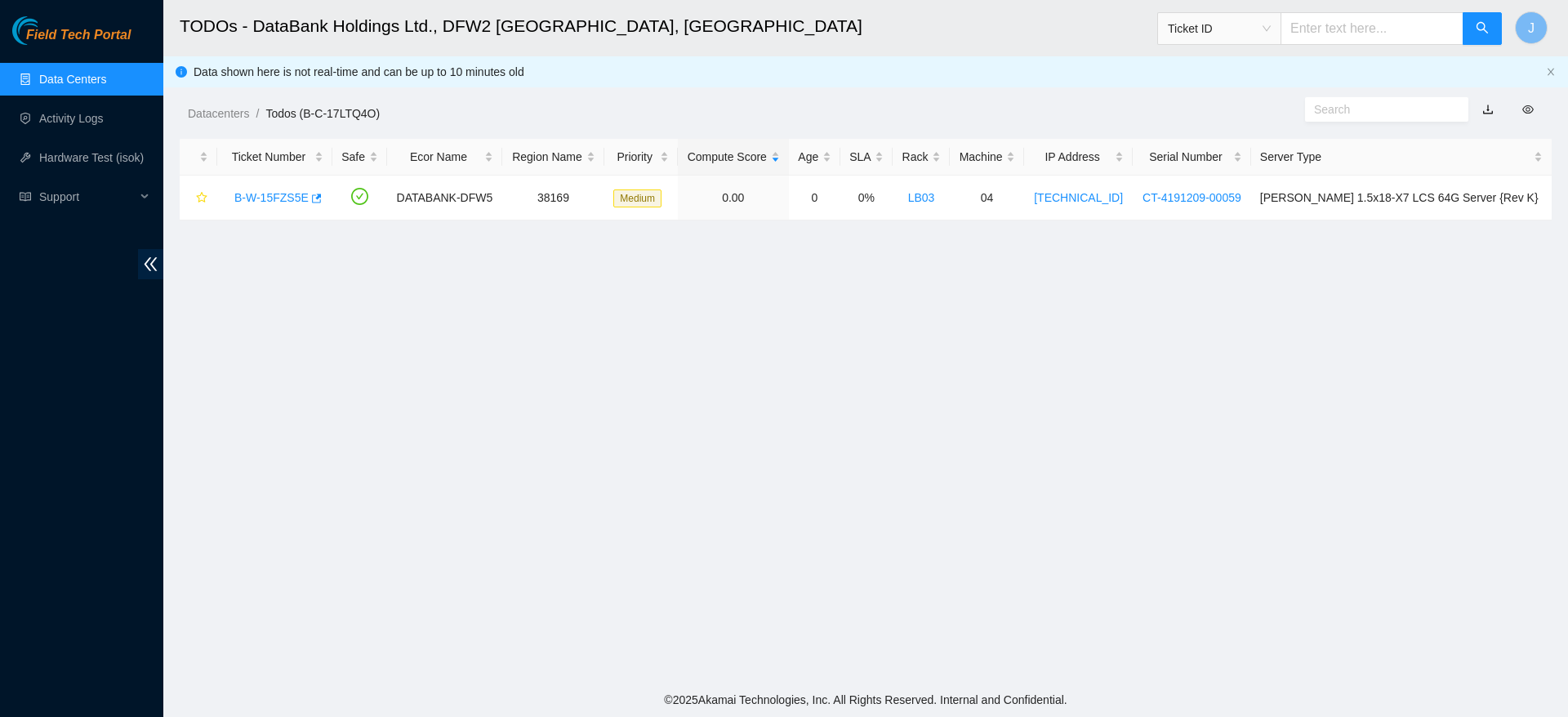
click at [950, 316] on main "TODOs - DataBank Holdings Ltd., DFW2 Richardson, TX Ticket ID J Data shown here…" at bounding box center [866, 341] width 1405 height 683
click at [687, 500] on main "TODOs - DataBank Holdings Ltd., DFW2 Richardson, TX Ticket ID J Data shown here…" at bounding box center [866, 341] width 1405 height 683
click at [276, 193] on link "B-W-15FZS5E" at bounding box center [271, 198] width 75 height 13
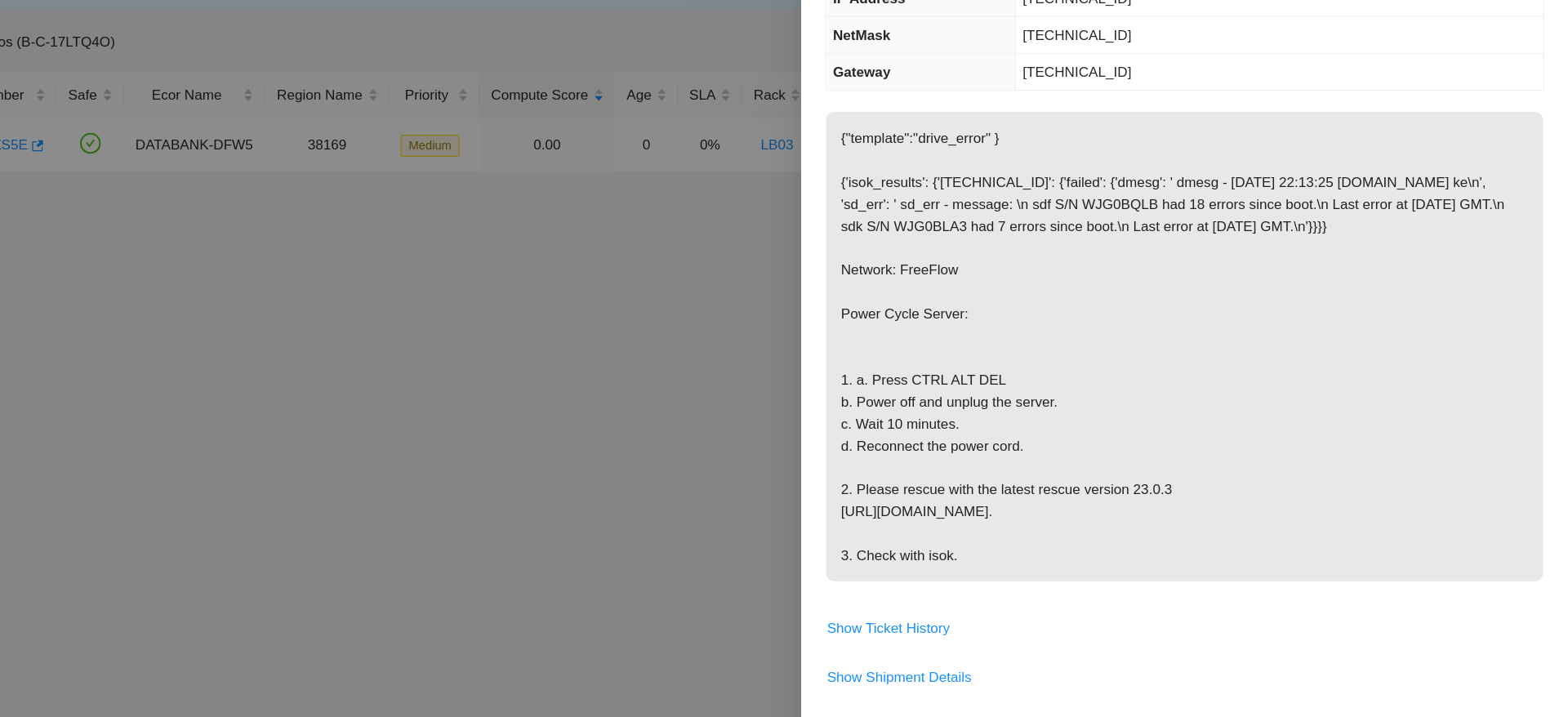
scroll to position [163, 0]
